Goal: Browse casually

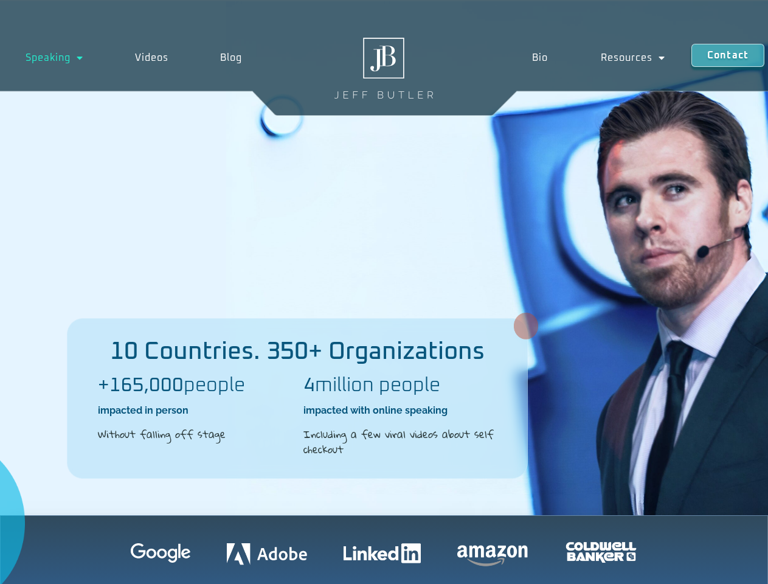
click at [384, 292] on div "10 Countries. 350+ Organizations +165,000 people impacted in person Without fal…" at bounding box center [384, 258] width 768 height 514
